Goal: Navigation & Orientation: Find specific page/section

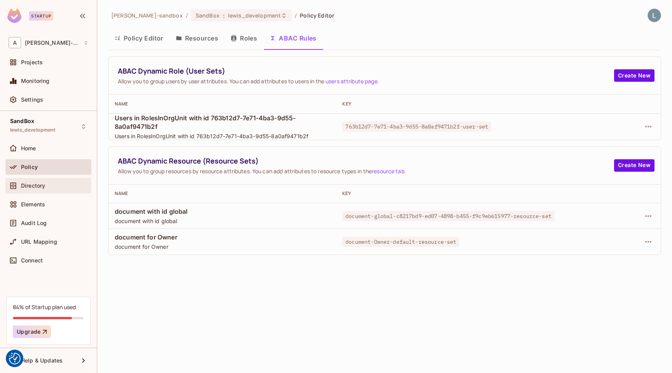
click at [44, 187] on span "Directory" at bounding box center [33, 185] width 24 height 6
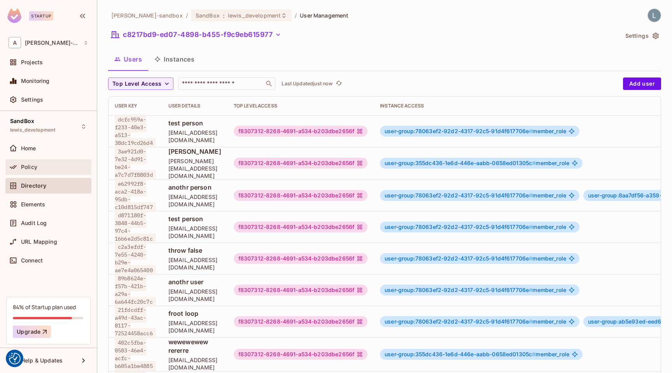
click at [38, 168] on div "Policy" at bounding box center [54, 167] width 67 height 6
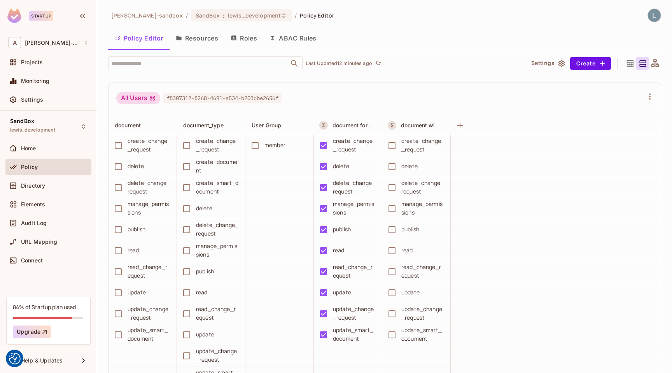
scroll to position [310, 0]
